Goal: Check status: Check status

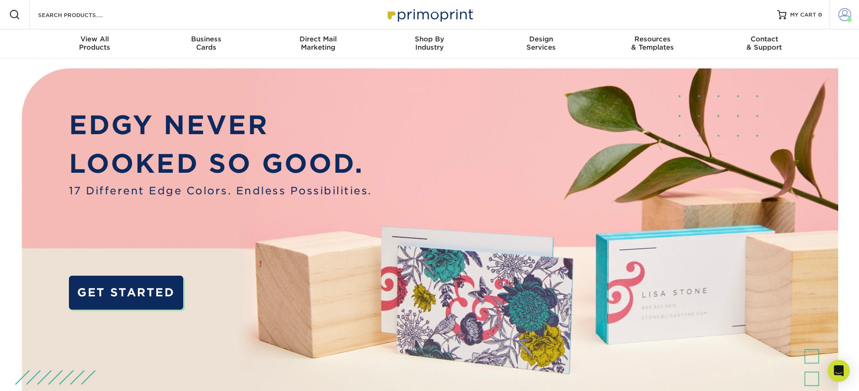
click at [840, 12] on span at bounding box center [844, 14] width 13 height 13
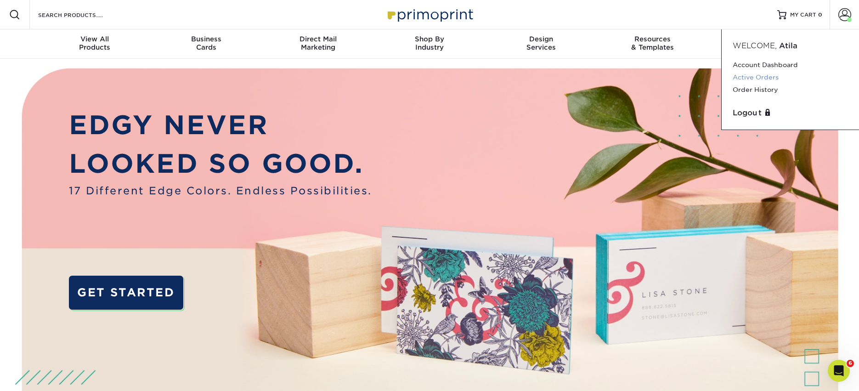
click at [752, 77] on link "Active Orders" at bounding box center [789, 77] width 115 height 12
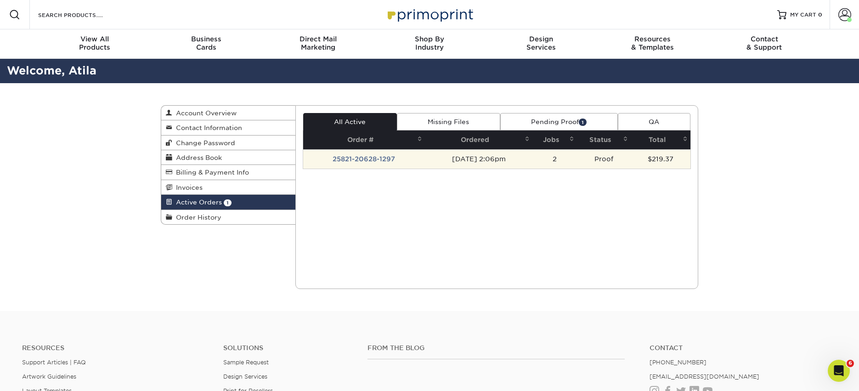
click at [353, 160] on td "25821-20628-1297" at bounding box center [364, 158] width 122 height 19
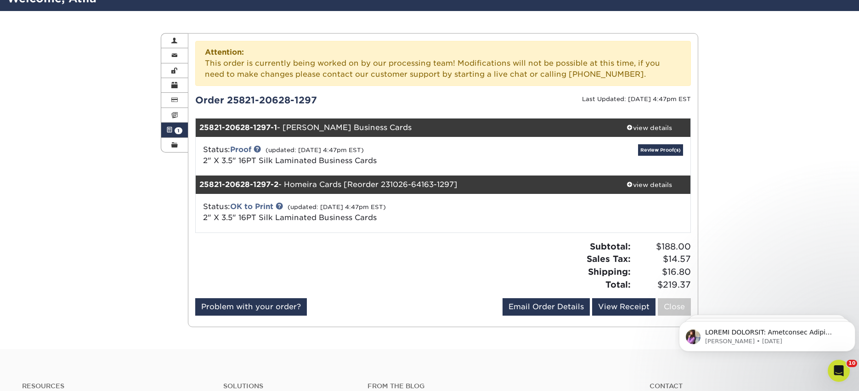
scroll to position [73, 0]
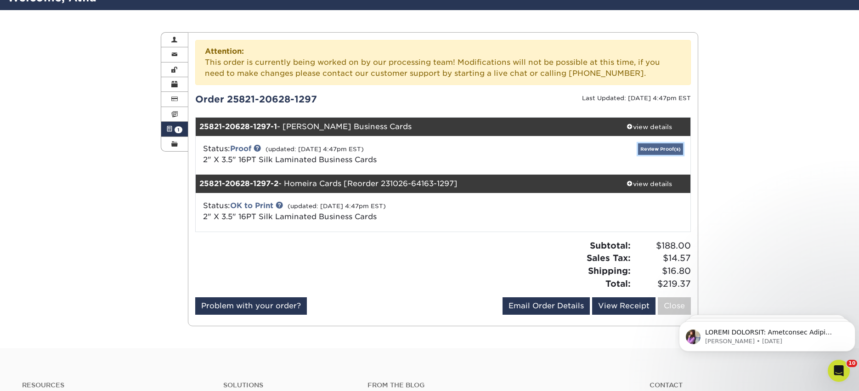
click at [663, 145] on link "Review Proof(s)" at bounding box center [660, 148] width 45 height 11
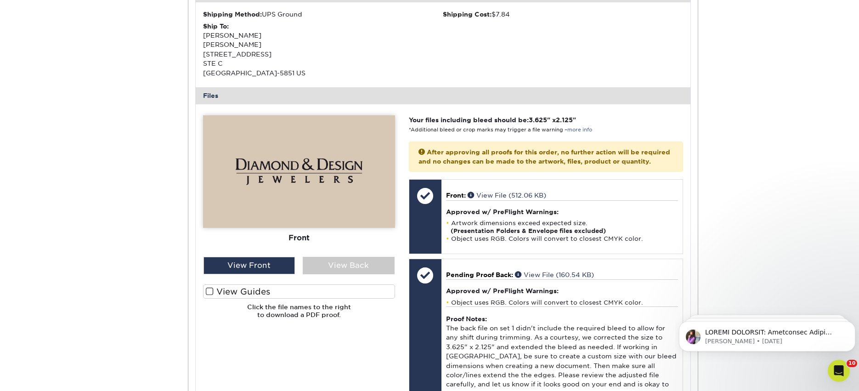
scroll to position [391, 0]
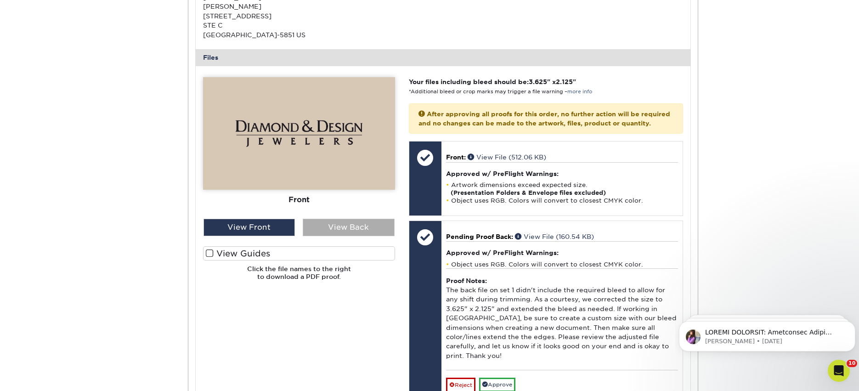
click at [334, 221] on div "View Back" at bounding box center [349, 227] width 92 height 17
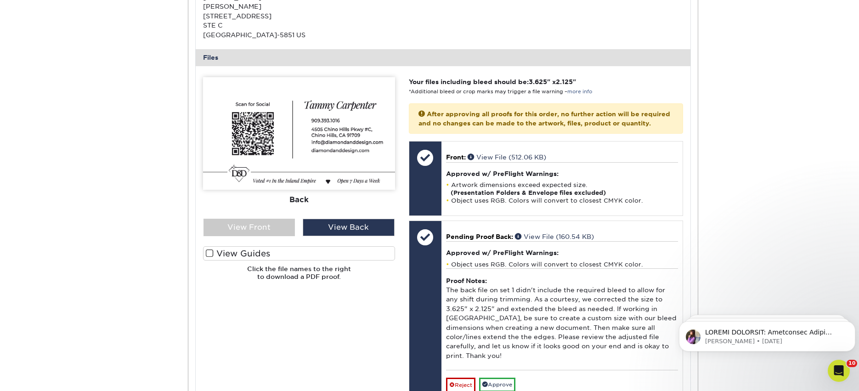
click at [211, 254] on span at bounding box center [210, 253] width 8 height 9
click at [0, 0] on input "View Guides" at bounding box center [0, 0] width 0 height 0
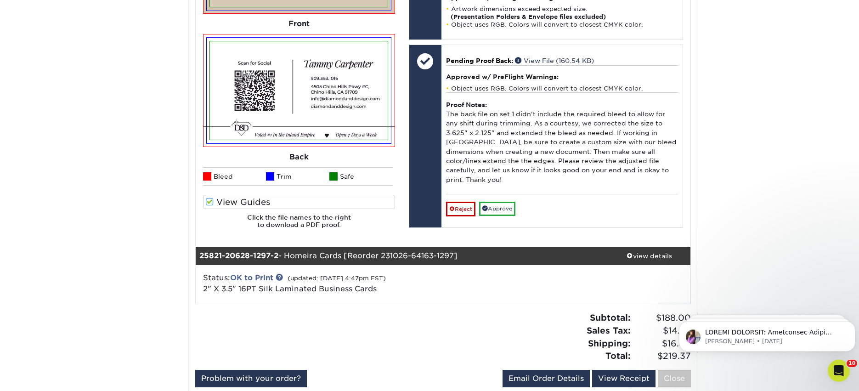
scroll to position [608, 0]
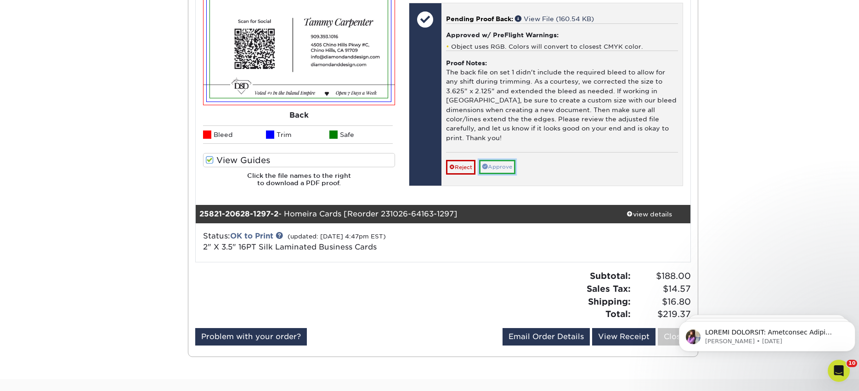
click at [503, 164] on link "Approve" at bounding box center [497, 167] width 36 height 14
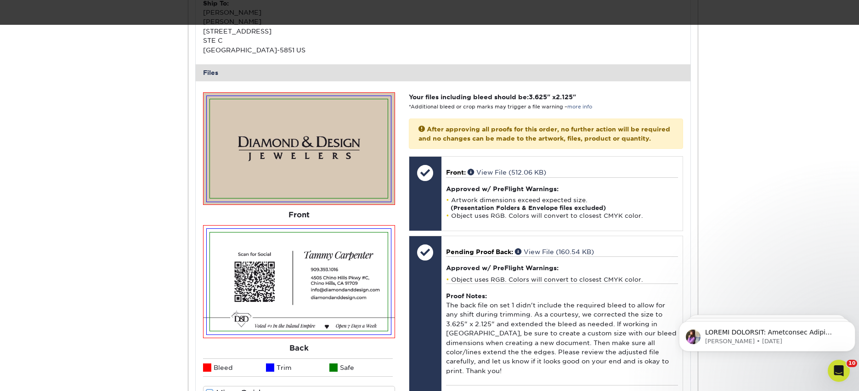
scroll to position [402, 0]
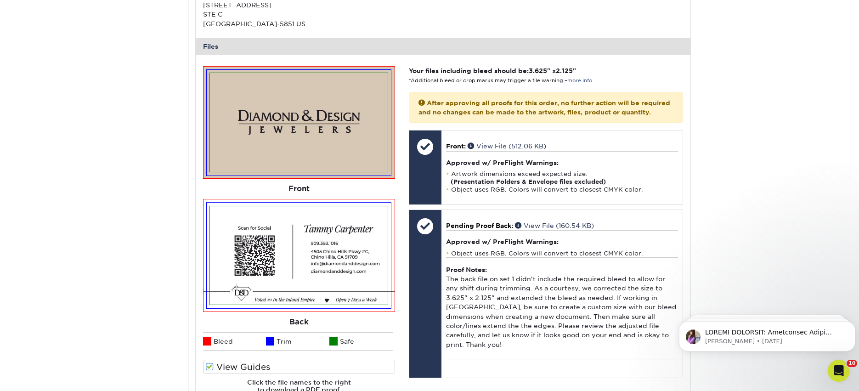
click at [270, 249] on img at bounding box center [299, 255] width 178 height 99
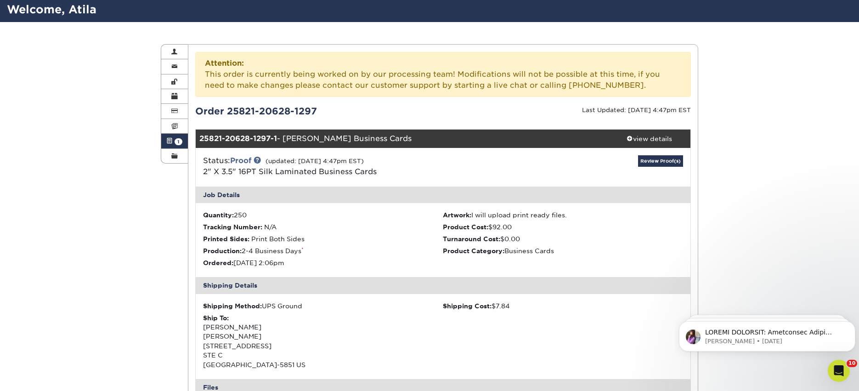
scroll to position [0, 0]
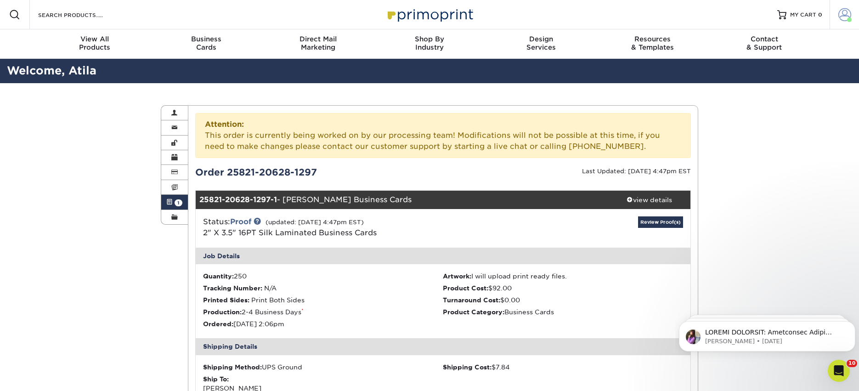
click at [842, 11] on span at bounding box center [844, 14] width 13 height 13
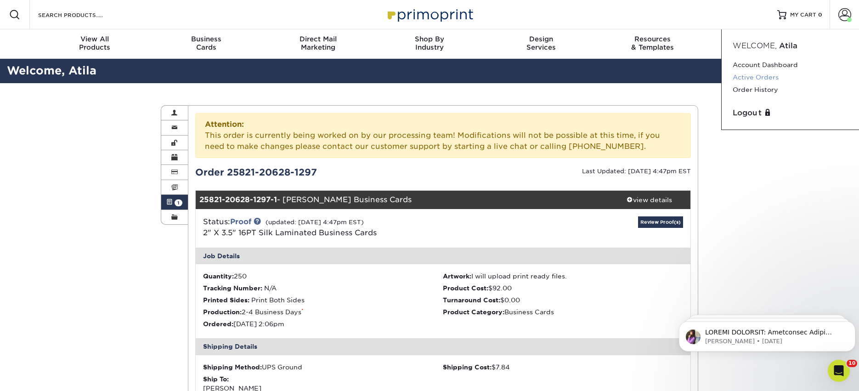
click at [749, 80] on link "Active Orders" at bounding box center [789, 77] width 115 height 12
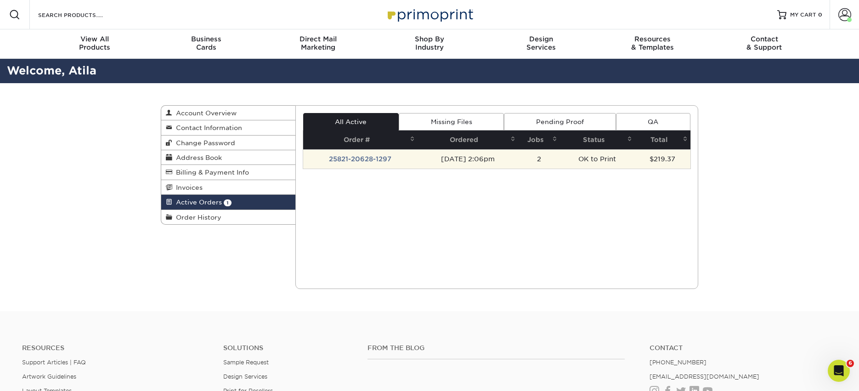
click at [349, 159] on td "25821-20628-1297" at bounding box center [360, 158] width 114 height 19
